Goal: Transaction & Acquisition: Purchase product/service

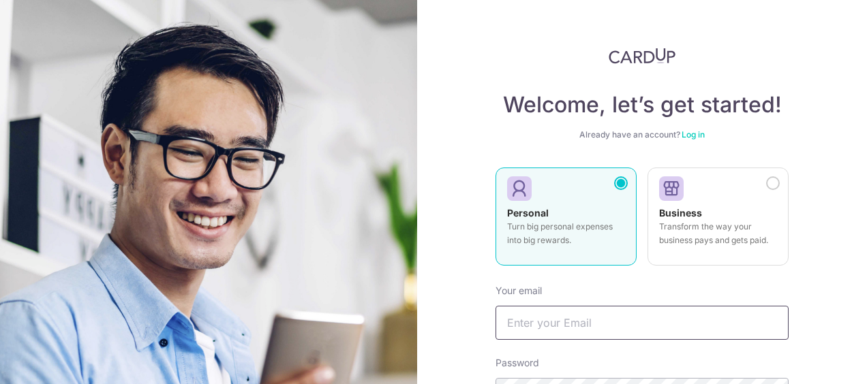
scroll to position [136, 0]
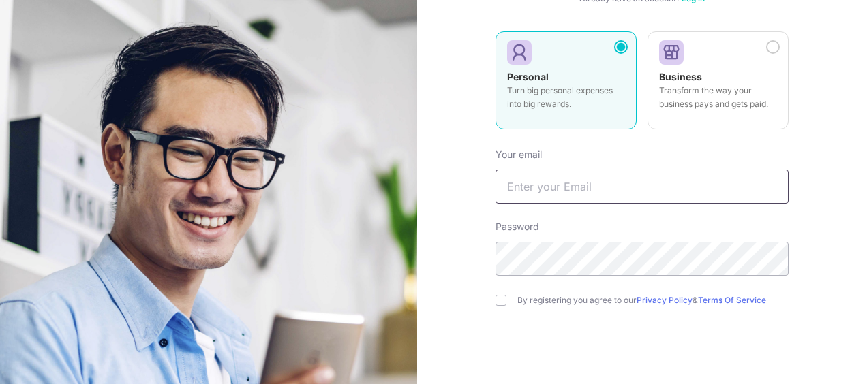
click at [592, 178] on input "text" at bounding box center [642, 187] width 293 height 34
type input "[EMAIL_ADDRESS][DOMAIN_NAME]"
click at [496, 294] on div "By registering you agree to our Privacy Policy & Terms Of Service" at bounding box center [642, 300] width 293 height 16
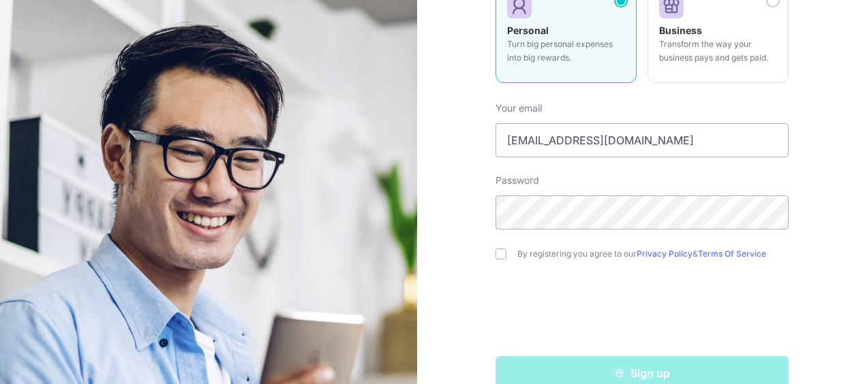
scroll to position [210, 0]
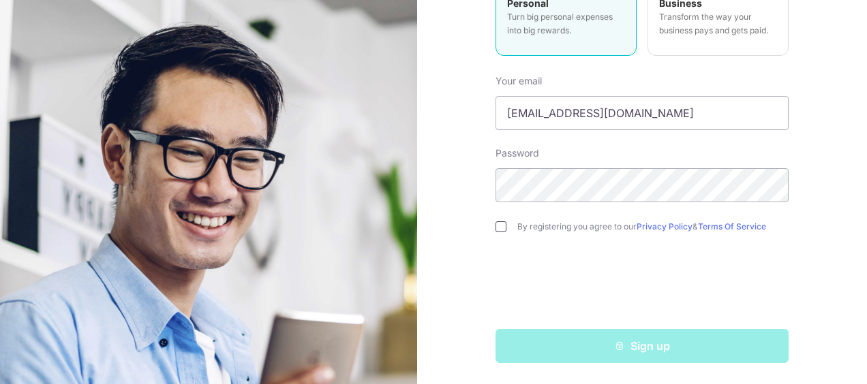
click at [500, 225] on input "checkbox" at bounding box center [501, 227] width 11 height 11
checkbox input "true"
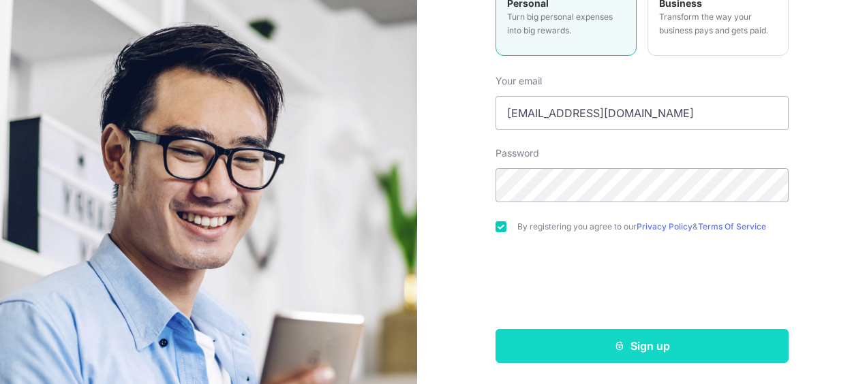
click at [623, 350] on button "Sign up" at bounding box center [642, 346] width 293 height 34
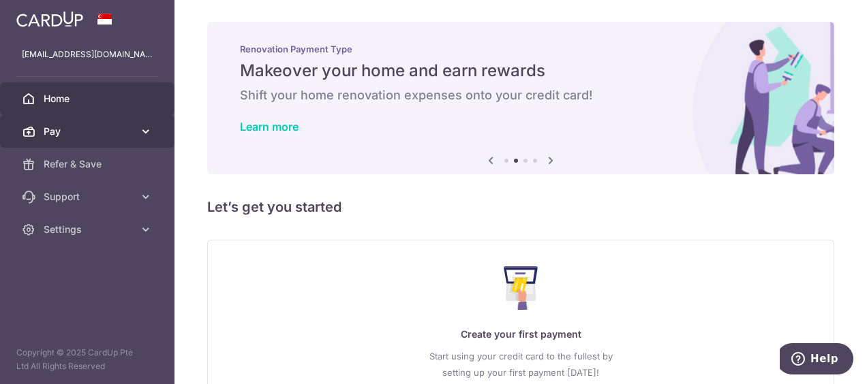
click at [151, 130] on icon at bounding box center [146, 132] width 14 height 14
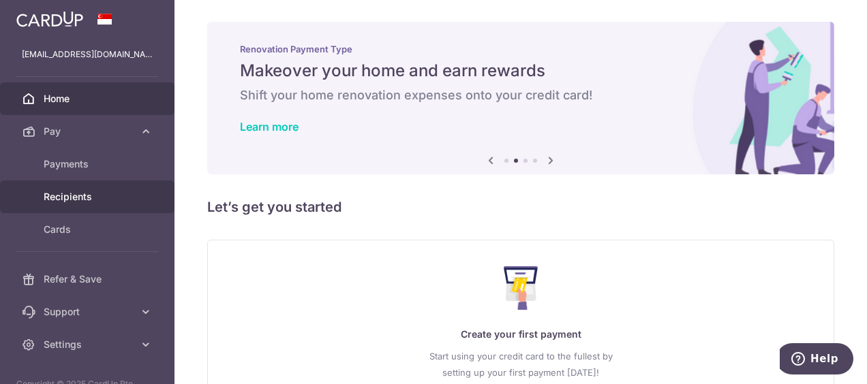
click at [80, 186] on link "Recipients" at bounding box center [87, 197] width 174 height 33
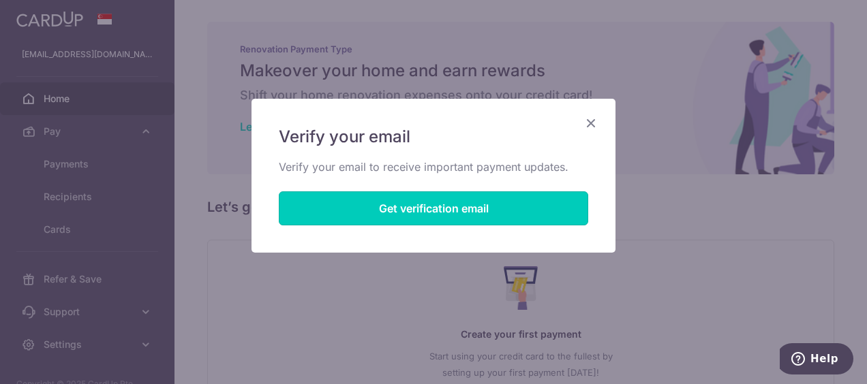
click at [352, 207] on button "Get verification email" at bounding box center [433, 209] width 309 height 34
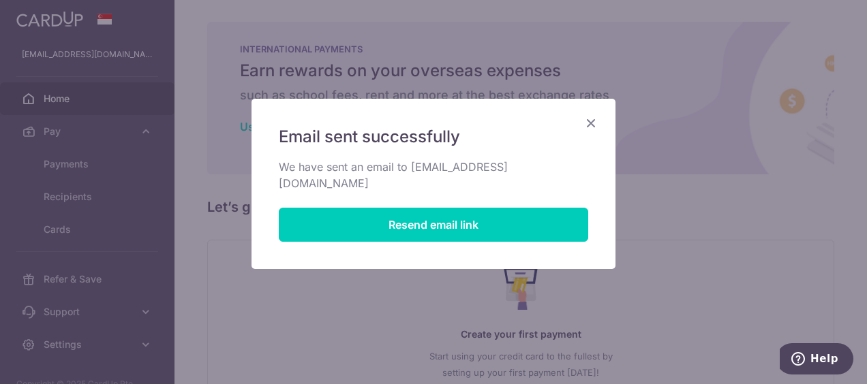
click at [594, 124] on icon "Close" at bounding box center [591, 123] width 16 height 17
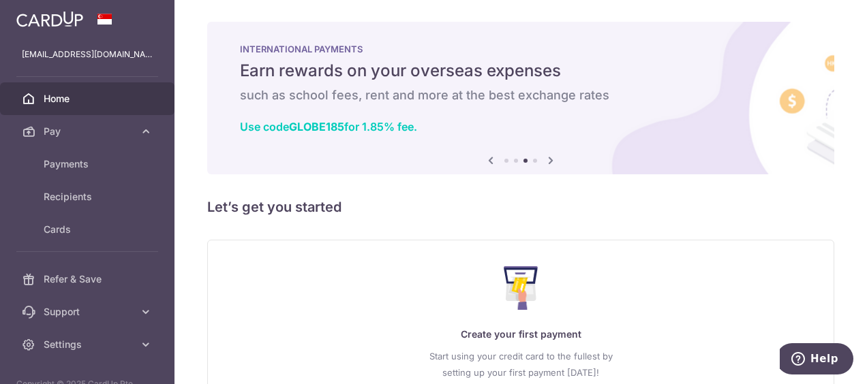
click at [50, 16] on img at bounding box center [49, 19] width 67 height 16
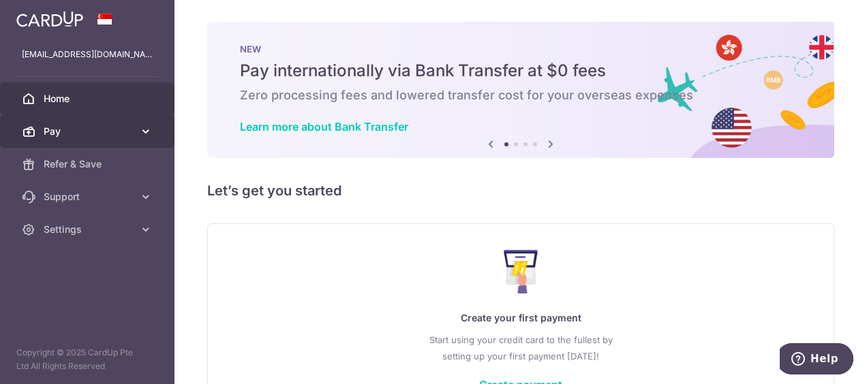
click at [57, 134] on span "Pay" at bounding box center [89, 132] width 90 height 14
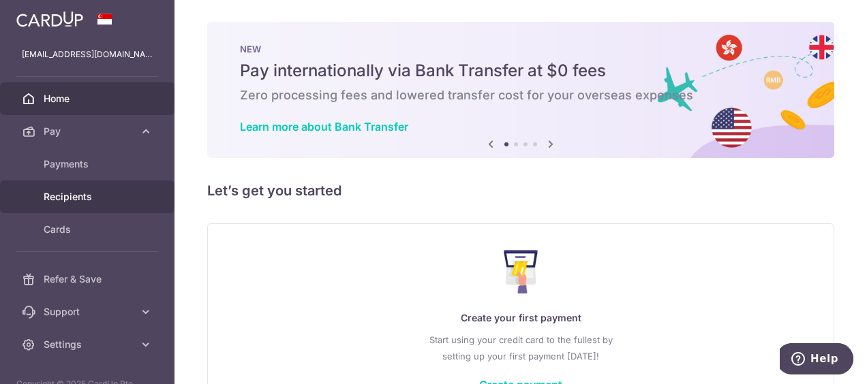
click at [77, 194] on span "Recipients" at bounding box center [89, 197] width 90 height 14
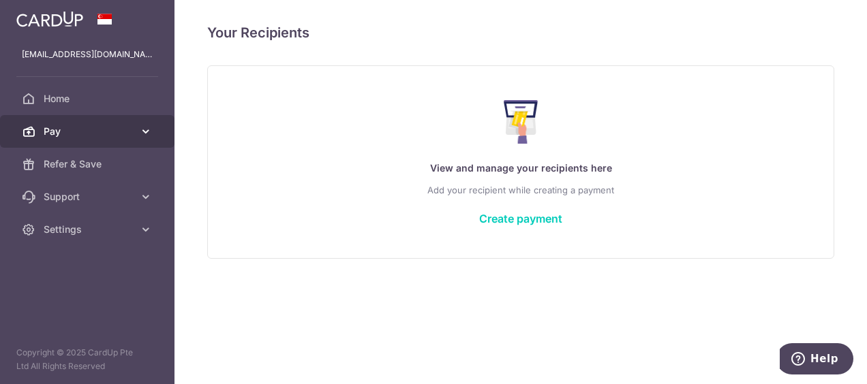
click at [153, 128] on link "Pay" at bounding box center [87, 131] width 174 height 33
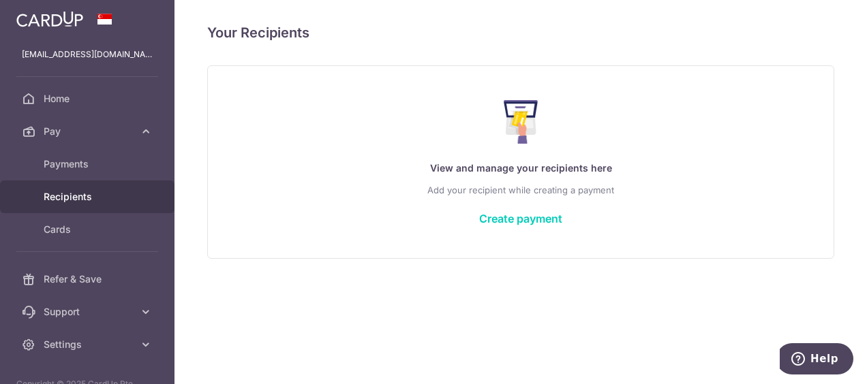
click at [363, 281] on div "Your Recipients View and manage your recipients here Add your recipient while c…" at bounding box center [520, 192] width 693 height 384
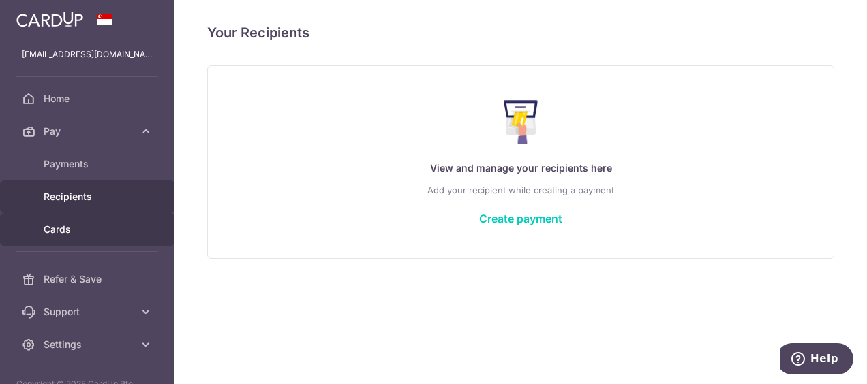
click at [70, 227] on span "Cards" at bounding box center [89, 230] width 90 height 14
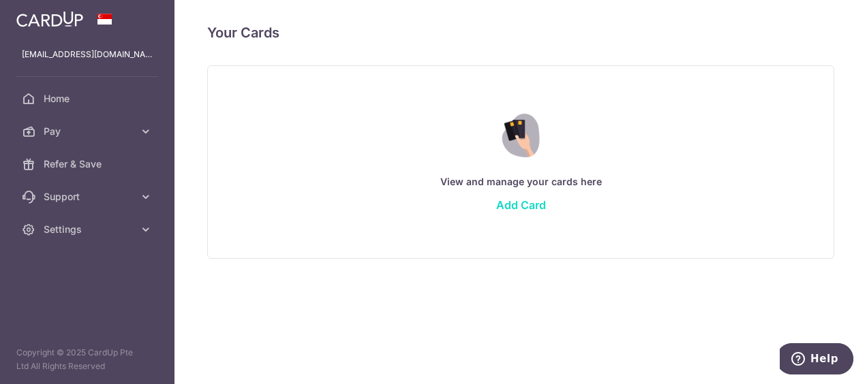
click at [508, 202] on link "Add Card" at bounding box center [521, 205] width 50 height 14
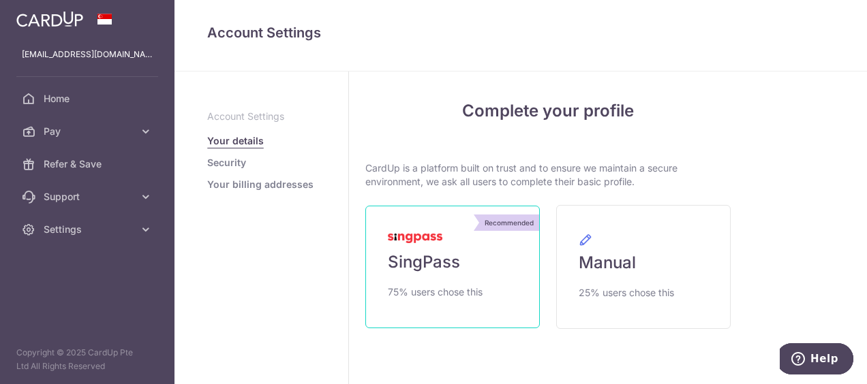
click at [444, 282] on link "Recommended SingPass 75% users chose this" at bounding box center [452, 267] width 174 height 123
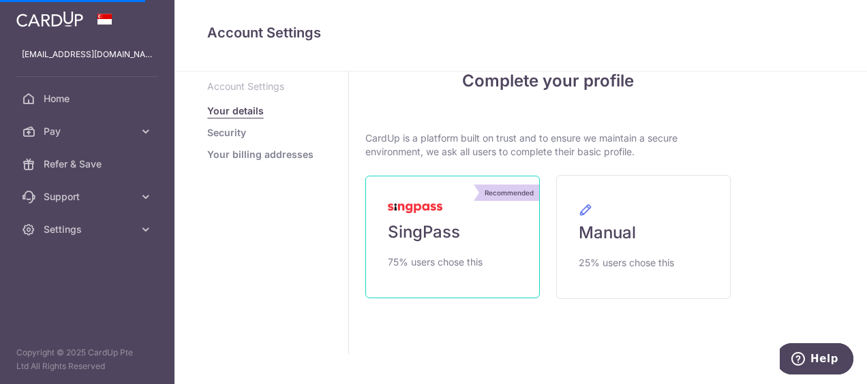
scroll to position [46, 0]
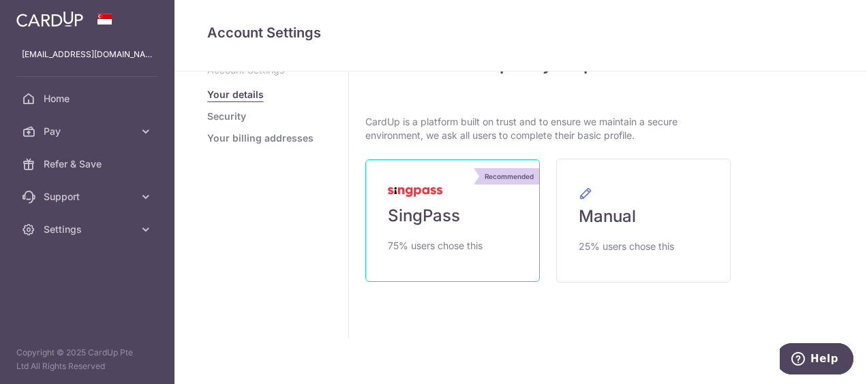
click at [453, 215] on span "SingPass" at bounding box center [424, 216] width 72 height 22
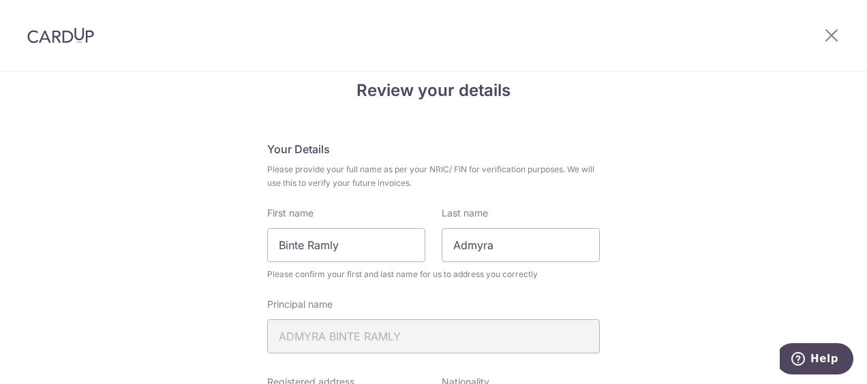
scroll to position [68, 0]
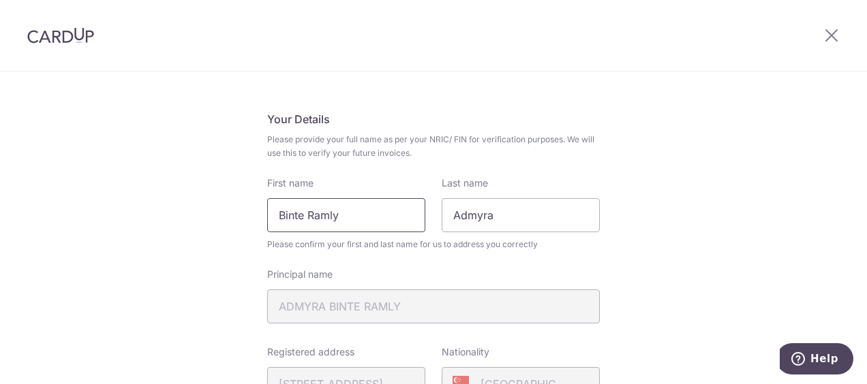
drag, startPoint x: 369, startPoint y: 213, endPoint x: 178, endPoint y: 202, distance: 191.8
type input "ADMYRA"
type input "BINTE RAMLY"
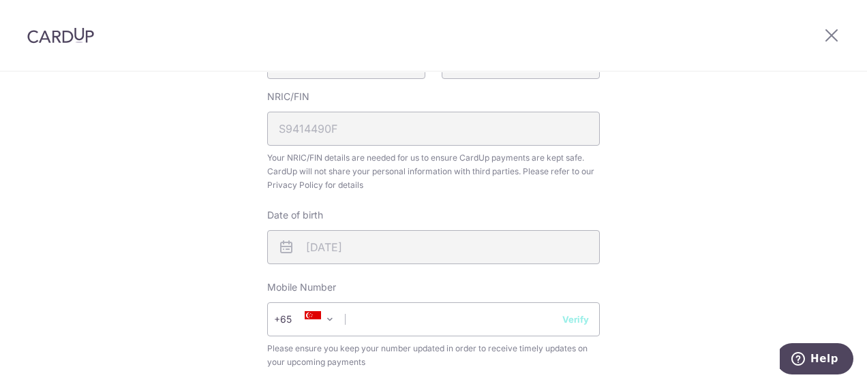
scroll to position [409, 0]
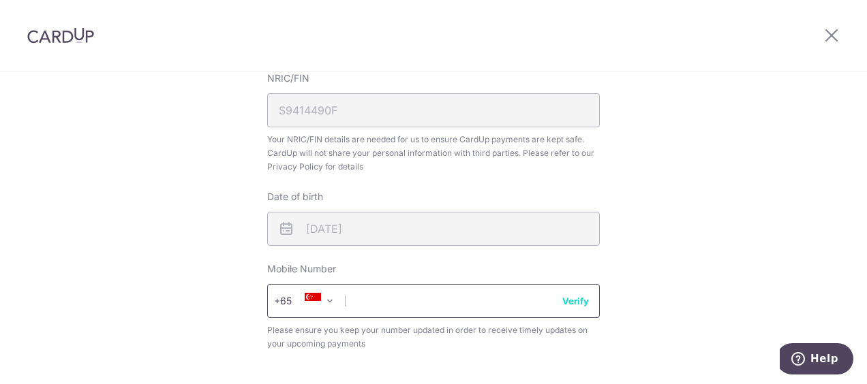
click at [458, 301] on input "text" at bounding box center [433, 301] width 333 height 34
type input "96403185"
click at [576, 307] on div "+376 +971 +93 +1268 +1264 +355 +374 +244 +0 +54 +1684 +43 +61 +297 +358 +994 +3…" at bounding box center [433, 301] width 333 height 34
click at [581, 296] on button "Verify" at bounding box center [575, 301] width 27 height 14
click at [688, 245] on div "Review your details Your Details Please provide your full name as per your NRIC…" at bounding box center [433, 131] width 867 height 937
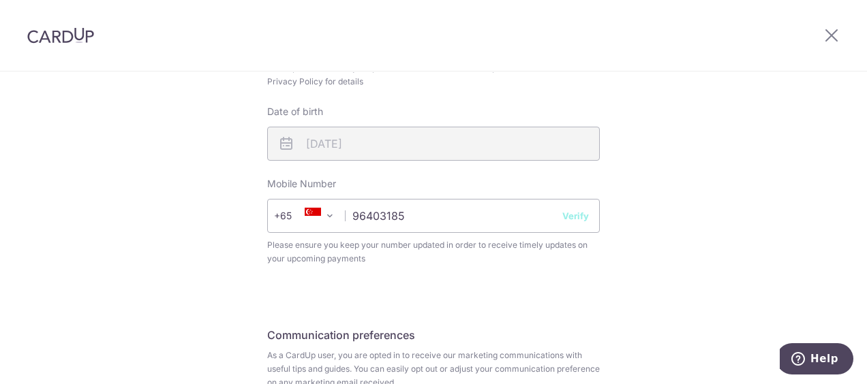
scroll to position [545, 0]
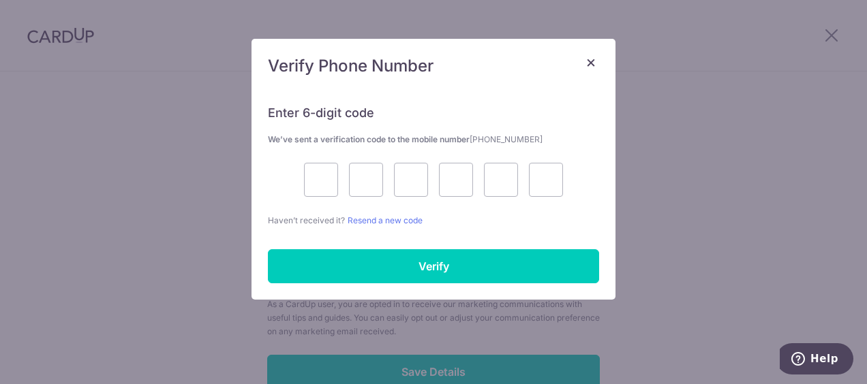
click at [602, 153] on div "Enter 6-digit code We’ve sent a verification code to the mobile number +6596403…" at bounding box center [434, 194] width 364 height 211
click at [322, 185] on input "text" at bounding box center [321, 180] width 34 height 34
click at [314, 187] on input "text" at bounding box center [321, 180] width 34 height 34
type input "6"
type input "7"
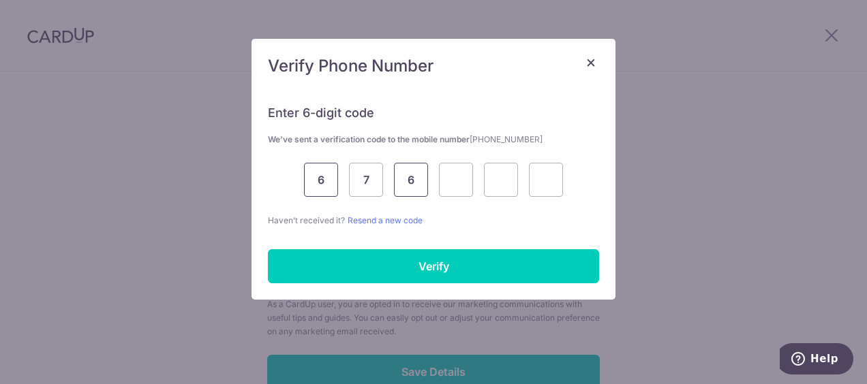
type input "6"
type input "2"
type input "9"
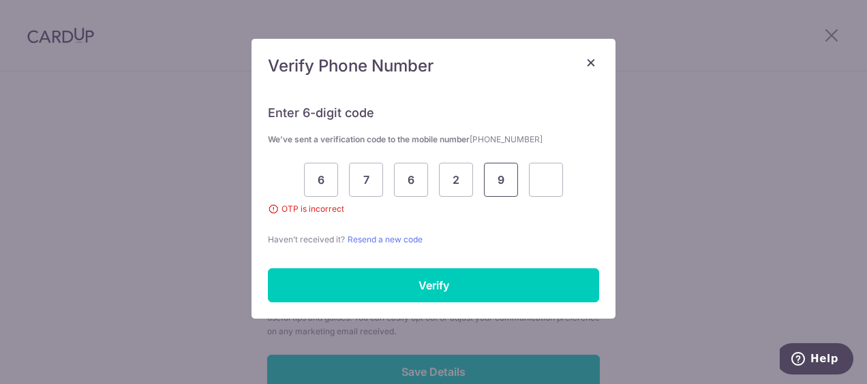
click at [508, 176] on input "9" at bounding box center [501, 180] width 34 height 34
type input "1"
type input "9"
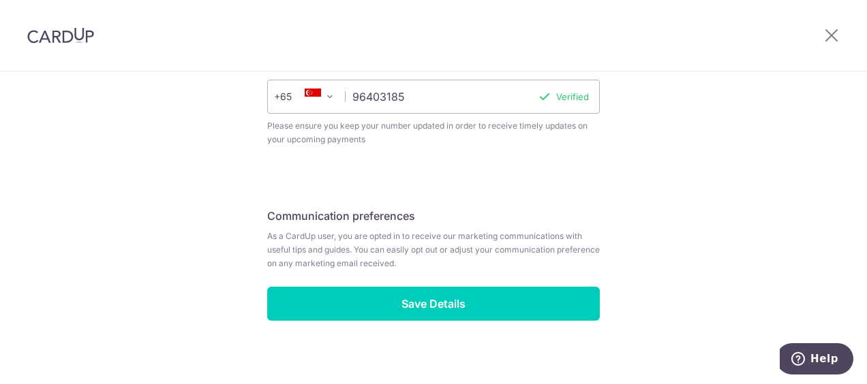
scroll to position [624, 0]
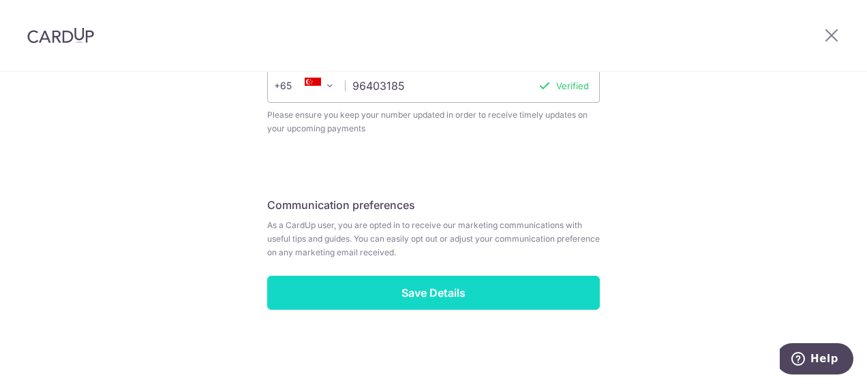
click at [419, 291] on input "Save Details" at bounding box center [433, 293] width 333 height 34
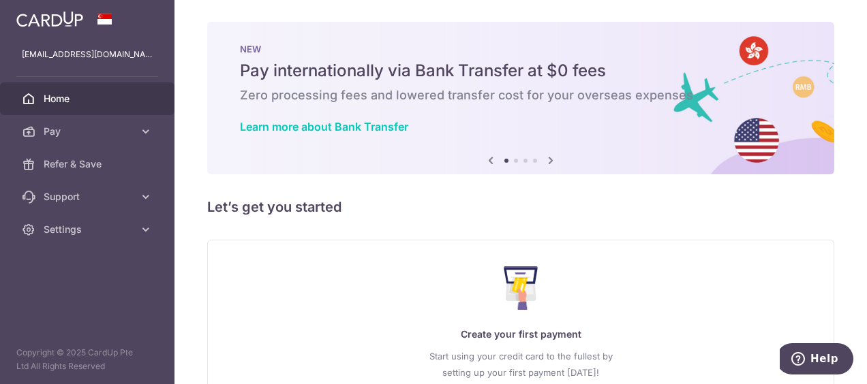
click at [549, 162] on icon at bounding box center [551, 160] width 16 height 17
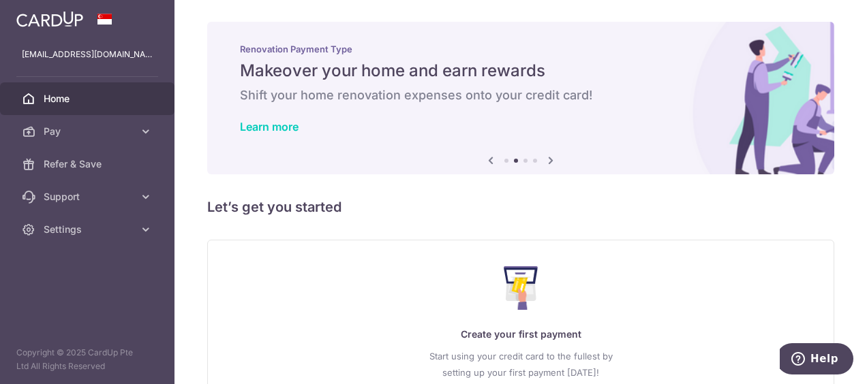
click at [549, 162] on icon at bounding box center [551, 160] width 16 height 17
click at [559, 214] on h5 "Let’s get you started" at bounding box center [520, 207] width 627 height 22
click at [549, 159] on icon at bounding box center [551, 160] width 16 height 17
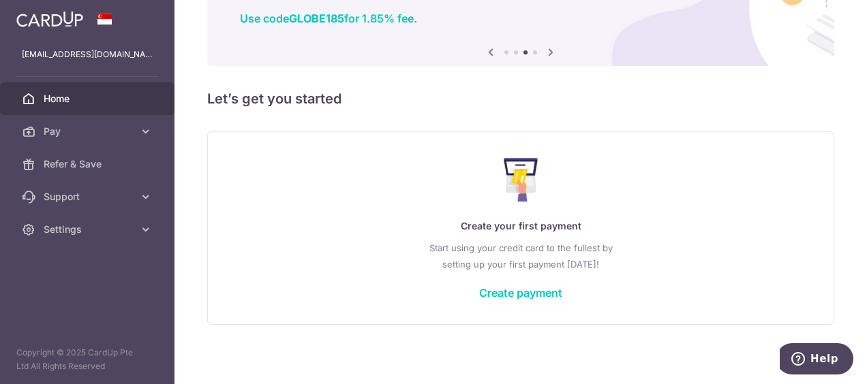
scroll to position [113, 0]
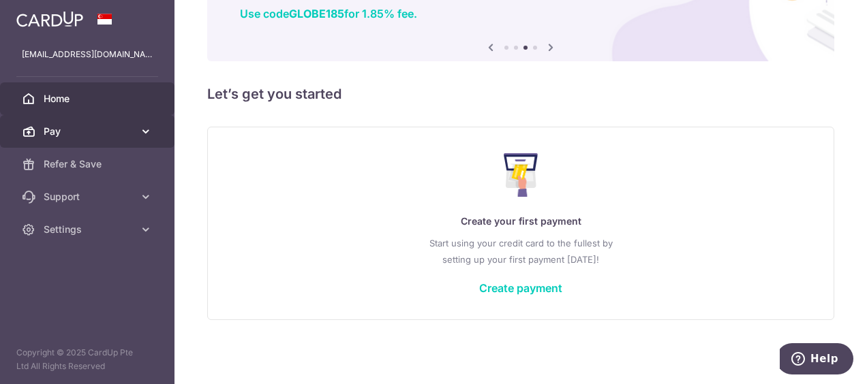
click at [142, 130] on icon at bounding box center [146, 132] width 14 height 14
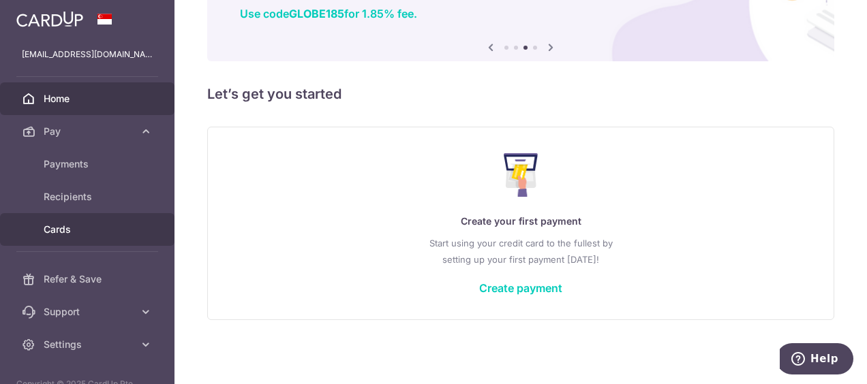
click at [66, 225] on span "Cards" at bounding box center [89, 230] width 90 height 14
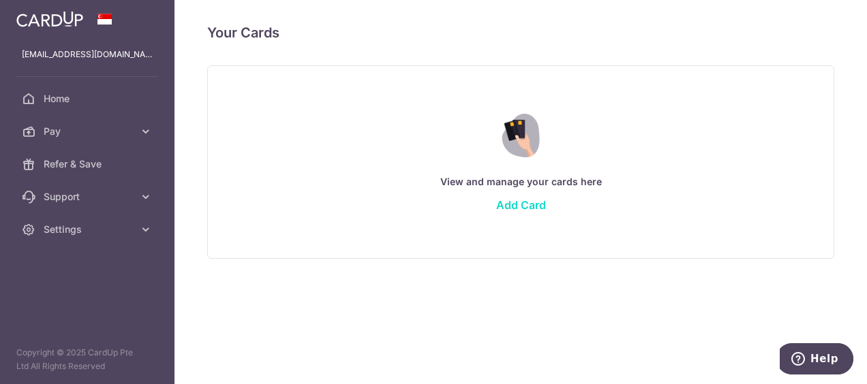
click at [515, 206] on link "Add Card" at bounding box center [521, 205] width 50 height 14
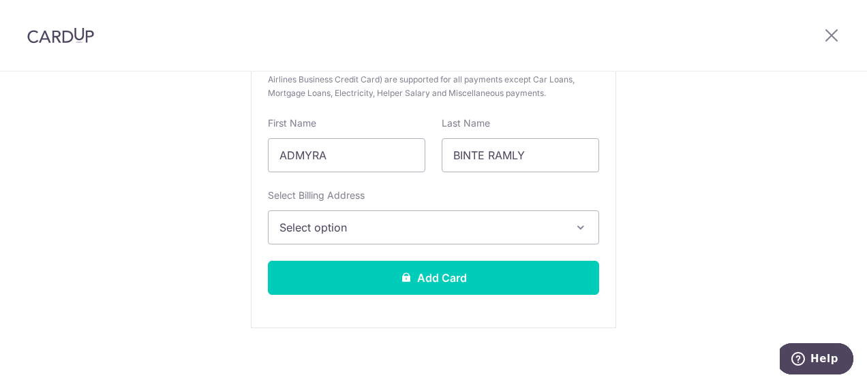
scroll to position [258, 0]
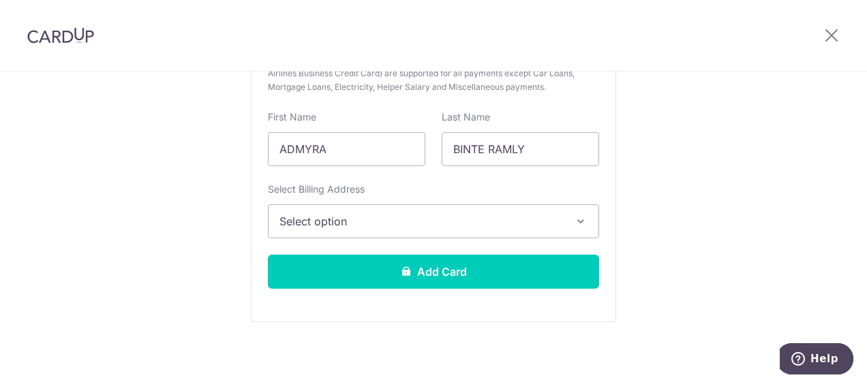
click at [395, 245] on div "New card details Card Secure 256-bit SSL Citibank cards are supported for all p…" at bounding box center [433, 113] width 365 height 418
drag, startPoint x: 395, startPoint y: 245, endPoint x: 400, endPoint y: 226, distance: 20.3
click at [400, 226] on span "Select option" at bounding box center [421, 221] width 284 height 16
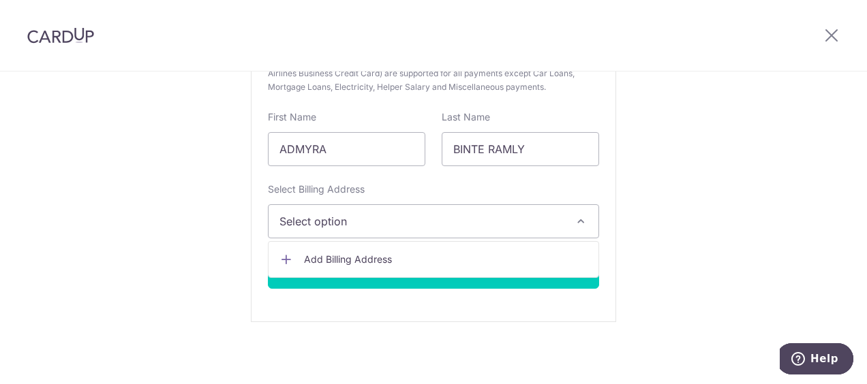
click at [760, 209] on div "New Card Details New card details Card Secure 256-bit SSL Citibank cards are su…" at bounding box center [433, 100] width 867 height 573
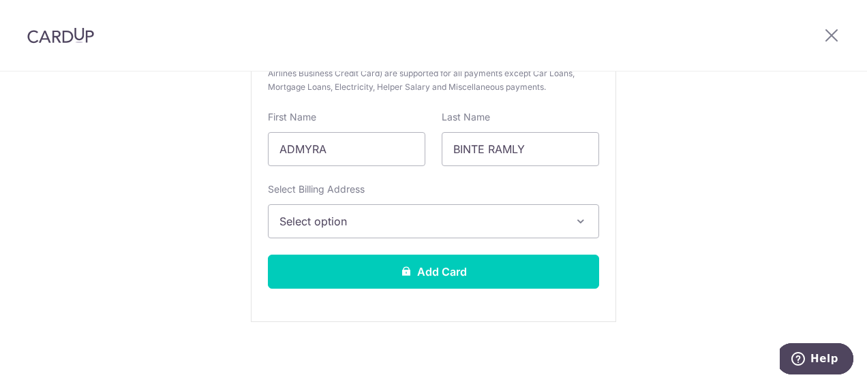
click at [326, 214] on span "Select option" at bounding box center [421, 221] width 284 height 16
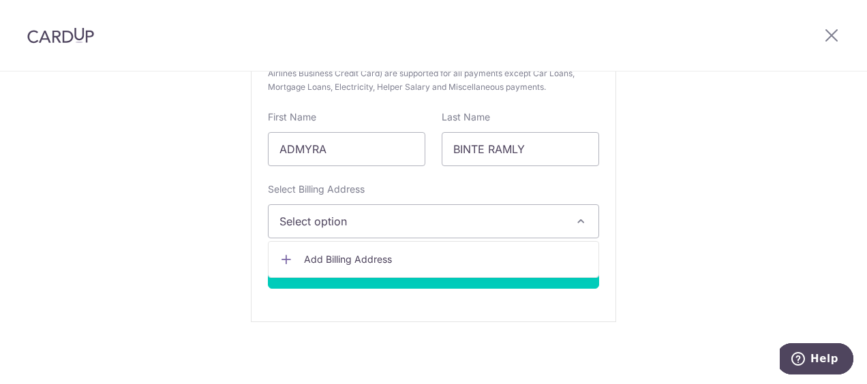
click at [285, 256] on icon at bounding box center [286, 260] width 14 height 14
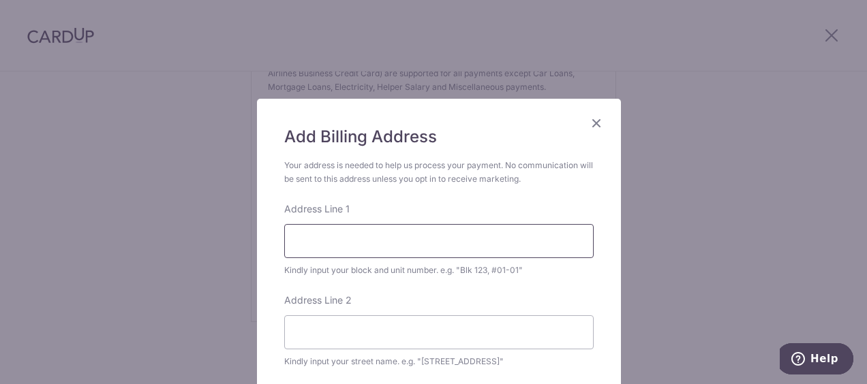
click at [439, 237] on input "Address Line 1" at bounding box center [438, 241] width 309 height 34
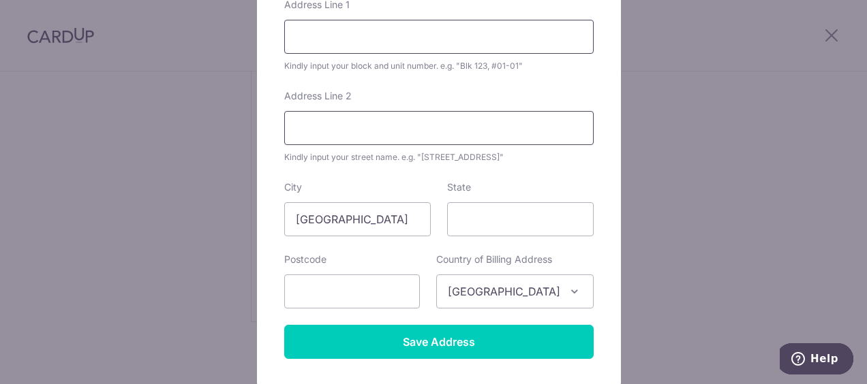
scroll to position [136, 0]
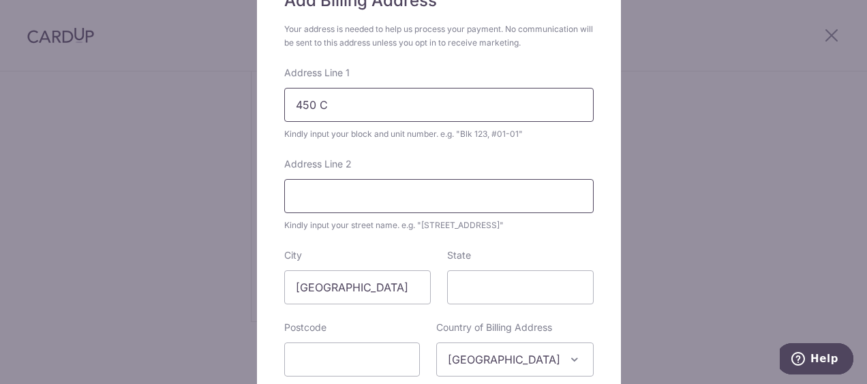
type input "450 CLEMENTI AVE 3 #04-277"
type input "120450"
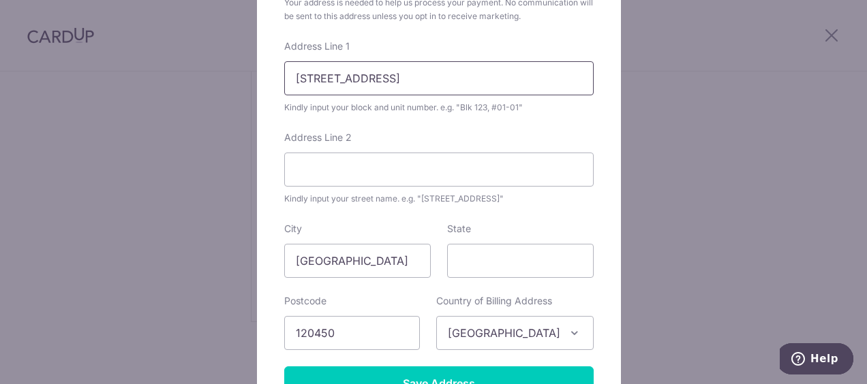
scroll to position [204, 0]
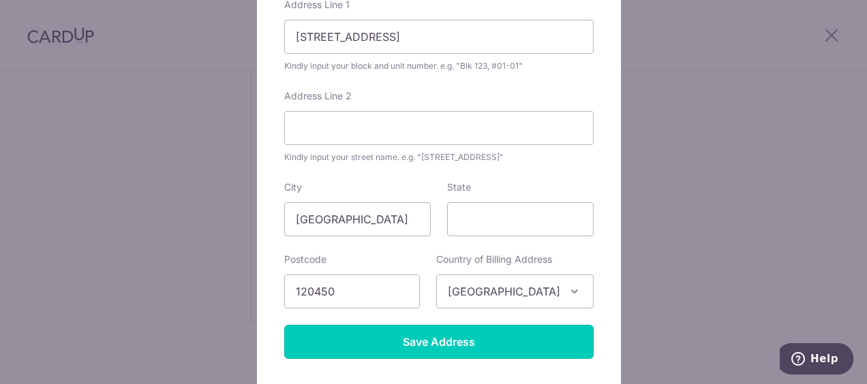
click at [440, 338] on input "Save Address" at bounding box center [438, 342] width 309 height 34
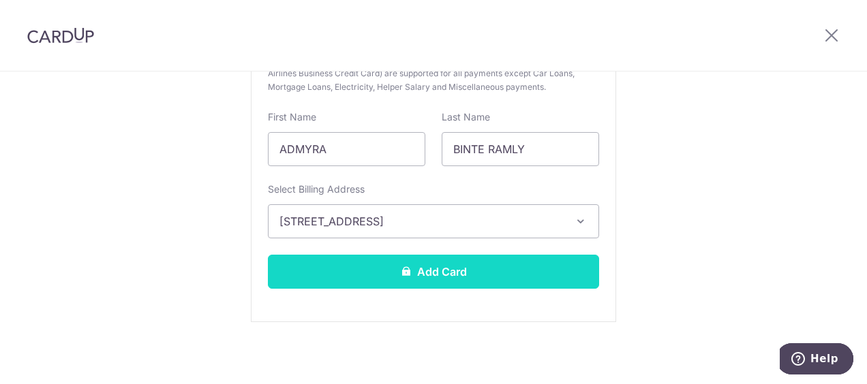
click at [517, 273] on button "Add Card" at bounding box center [433, 272] width 331 height 34
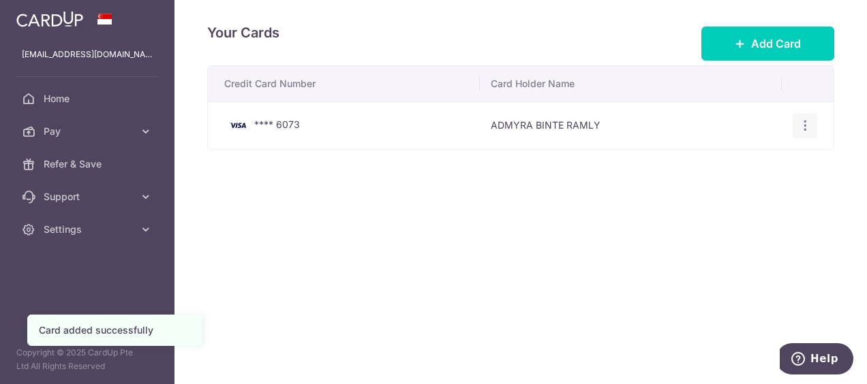
click at [805, 133] on div "View/Edit [GEOGRAPHIC_DATA]" at bounding box center [805, 125] width 25 height 25
click at [807, 121] on icon "button" at bounding box center [805, 126] width 14 height 14
click at [550, 277] on div "Your Cards Add Card Credit Card Number Card Holder Name **** 6073 [PERSON_NAME]…" at bounding box center [520, 192] width 693 height 384
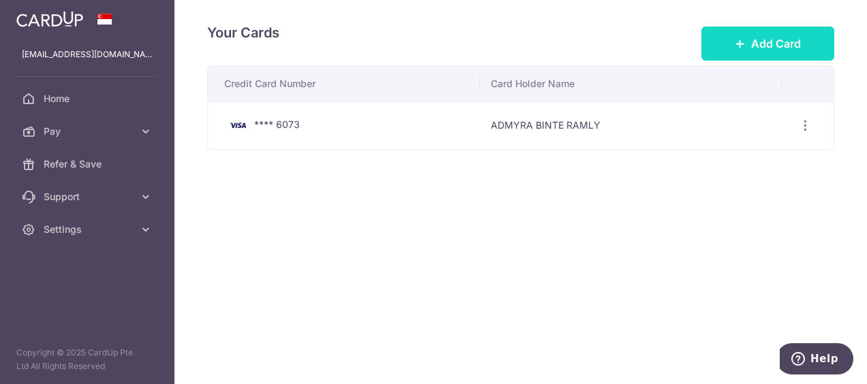
click at [743, 45] on icon at bounding box center [740, 43] width 11 height 11
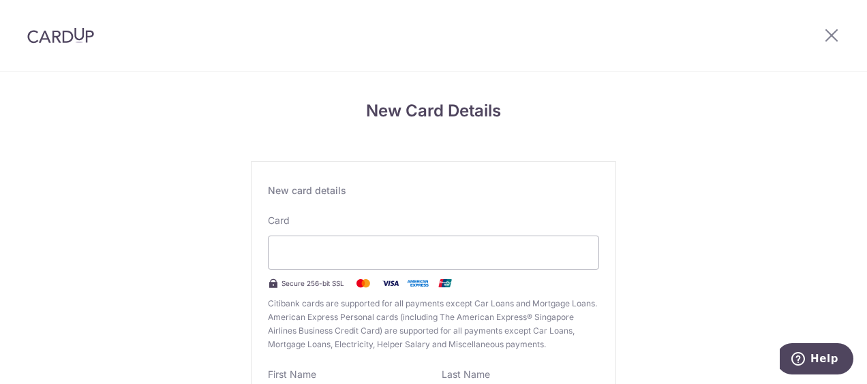
click at [843, 35] on div at bounding box center [831, 35] width 71 height 71
click at [836, 37] on icon at bounding box center [831, 35] width 16 height 17
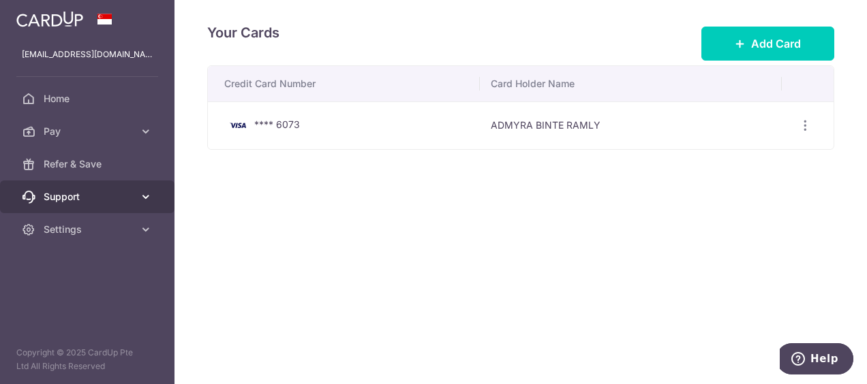
click at [144, 199] on icon at bounding box center [146, 197] width 14 height 14
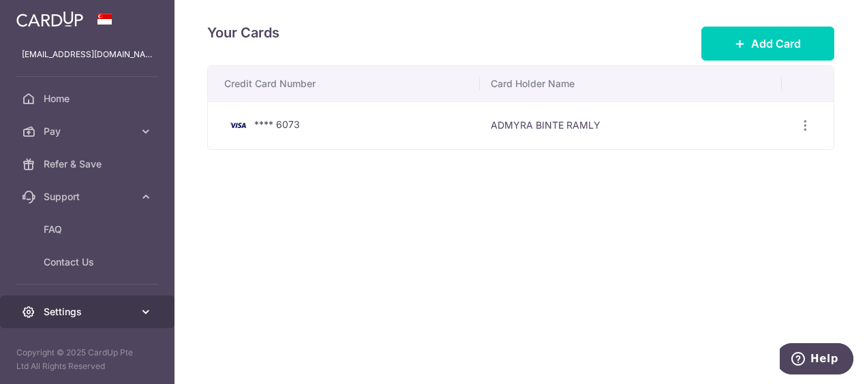
click at [140, 307] on icon at bounding box center [146, 312] width 14 height 14
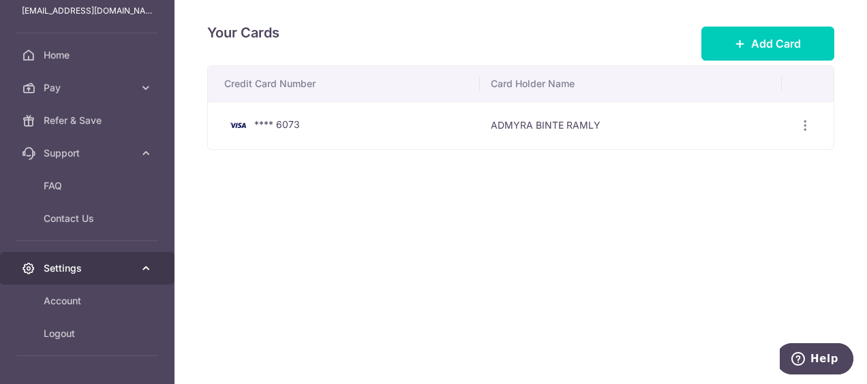
scroll to position [80, 0]
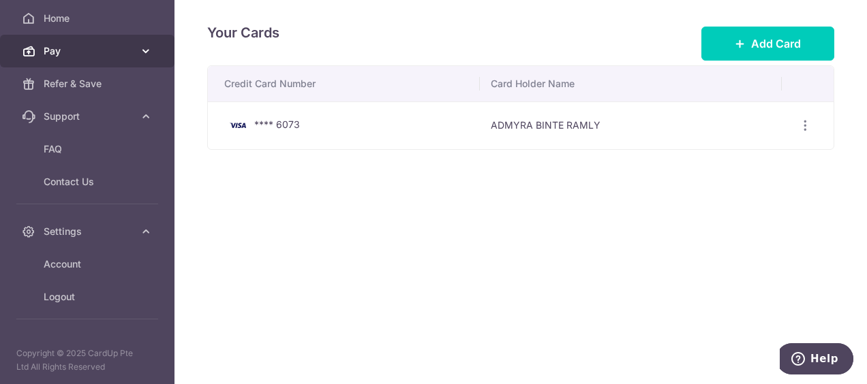
click at [140, 52] on icon at bounding box center [146, 51] width 14 height 14
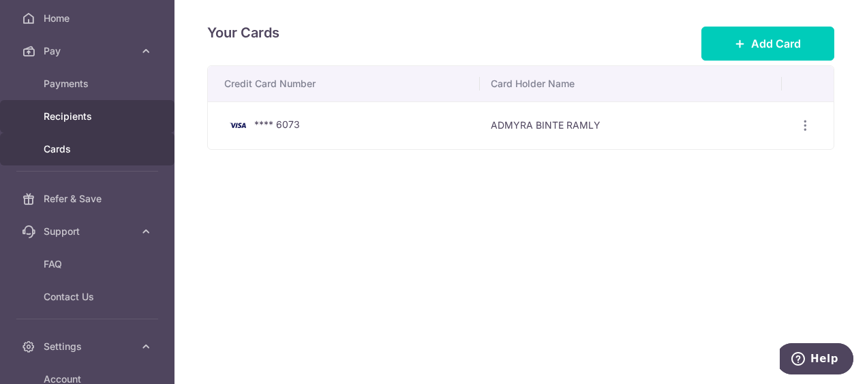
click at [77, 115] on span "Recipients" at bounding box center [89, 117] width 90 height 14
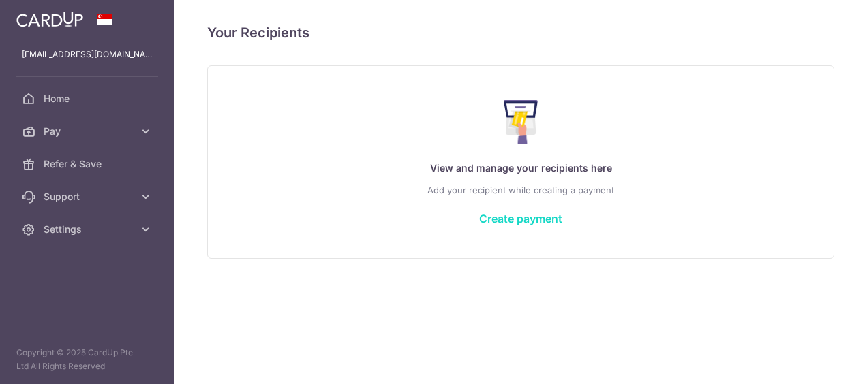
click at [498, 213] on link "Create payment" at bounding box center [520, 219] width 83 height 14
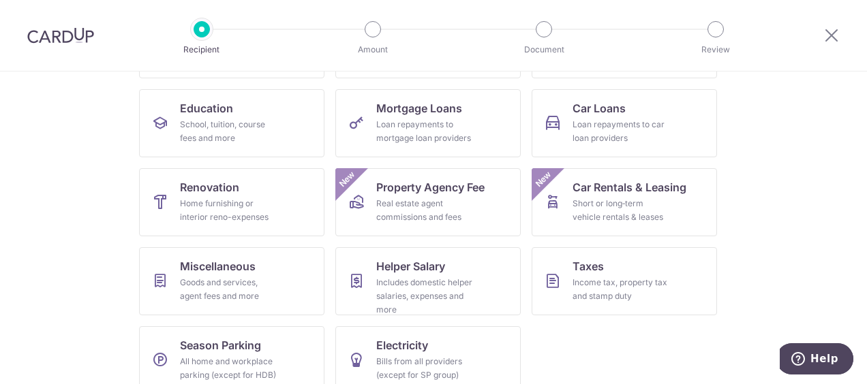
scroll to position [225, 0]
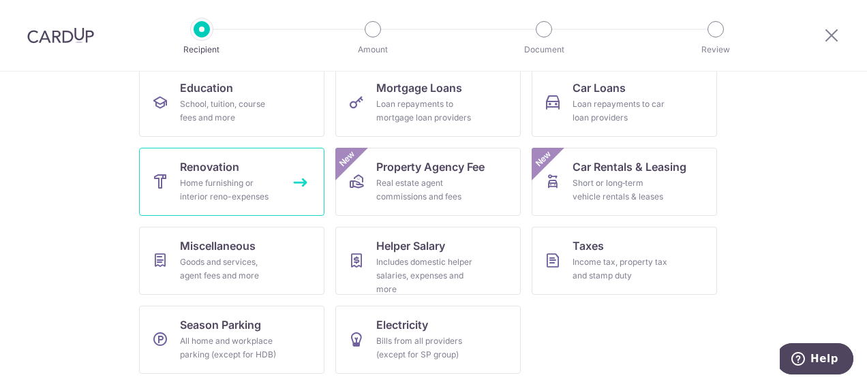
click at [158, 174] on icon at bounding box center [160, 182] width 16 height 16
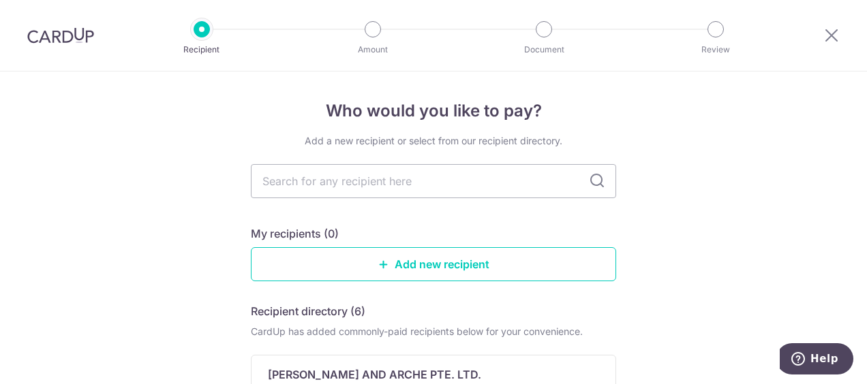
click at [593, 179] on icon at bounding box center [597, 181] width 16 height 16
click at [517, 180] on input "text" at bounding box center [433, 181] width 365 height 34
type input "forefon"
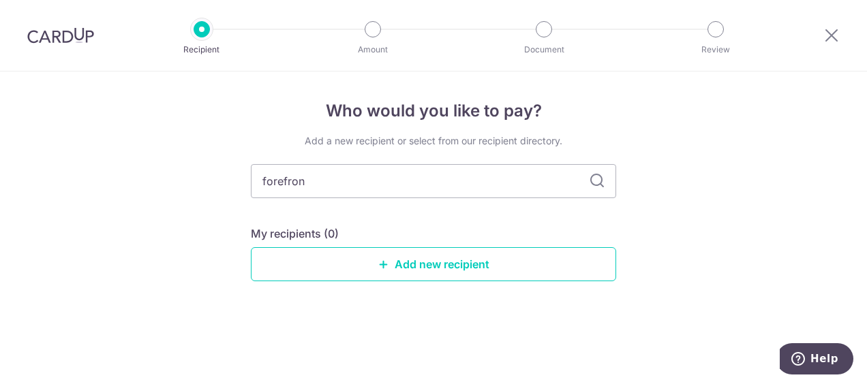
type input "forefront"
click at [596, 179] on icon at bounding box center [597, 181] width 16 height 16
click at [389, 181] on input "forefront" at bounding box center [433, 181] width 365 height 34
drag, startPoint x: 387, startPoint y: 182, endPoint x: 211, endPoint y: 174, distance: 176.0
click at [211, 174] on div "Who would you like to pay? Add a new recipient or select from our recipient dir…" at bounding box center [433, 228] width 867 height 313
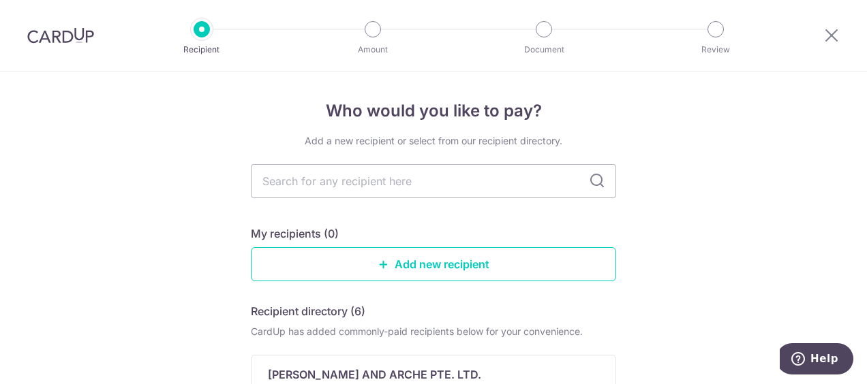
click at [294, 183] on input "text" at bounding box center [433, 181] width 365 height 34
type input "forefront"
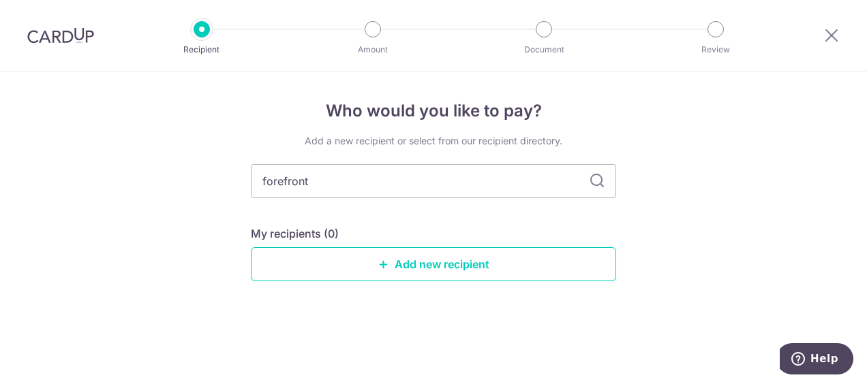
click at [594, 179] on icon at bounding box center [597, 181] width 16 height 16
click at [434, 174] on input "forefront" at bounding box center [433, 181] width 365 height 34
drag, startPoint x: 371, startPoint y: 178, endPoint x: 218, endPoint y: 178, distance: 152.7
click at [218, 178] on div "Who would you like to pay? Add a new recipient or select from our recipient dir…" at bounding box center [433, 228] width 867 height 313
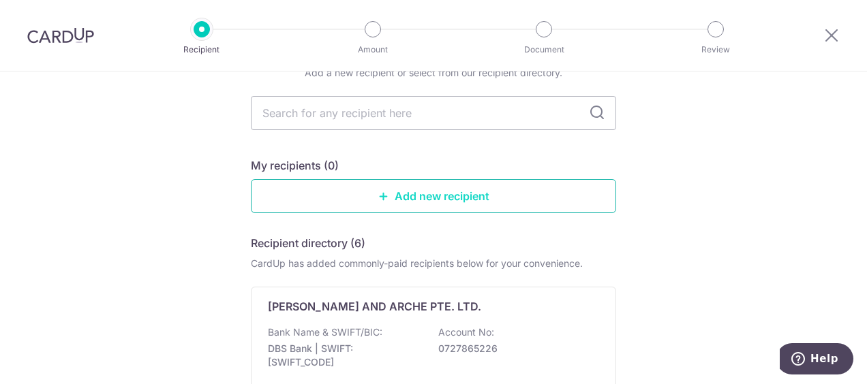
click at [314, 201] on link "Add new recipient" at bounding box center [433, 196] width 365 height 34
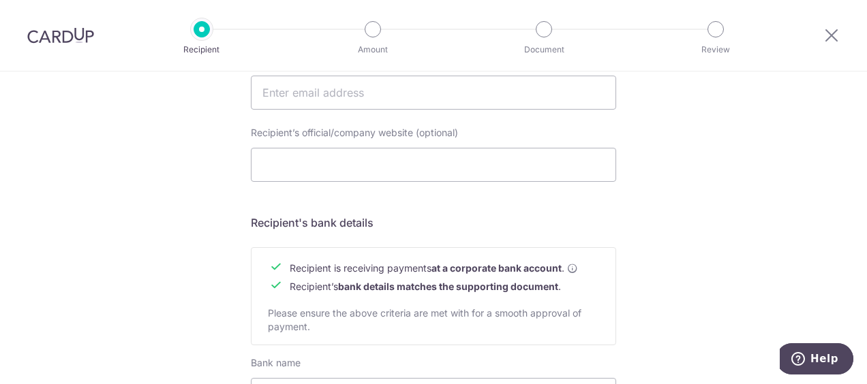
scroll to position [477, 0]
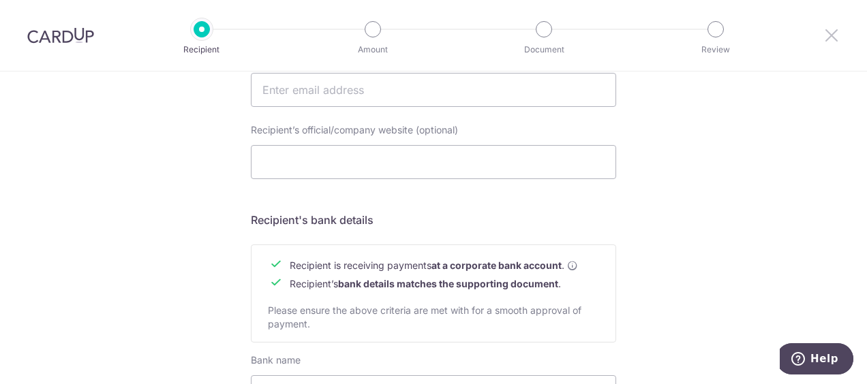
click at [830, 33] on icon at bounding box center [831, 35] width 16 height 17
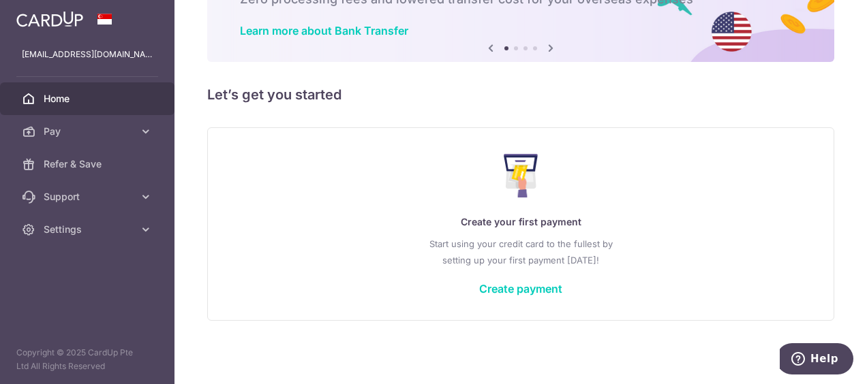
scroll to position [97, 0]
